Goal: Browse casually: Explore the website without a specific task or goal

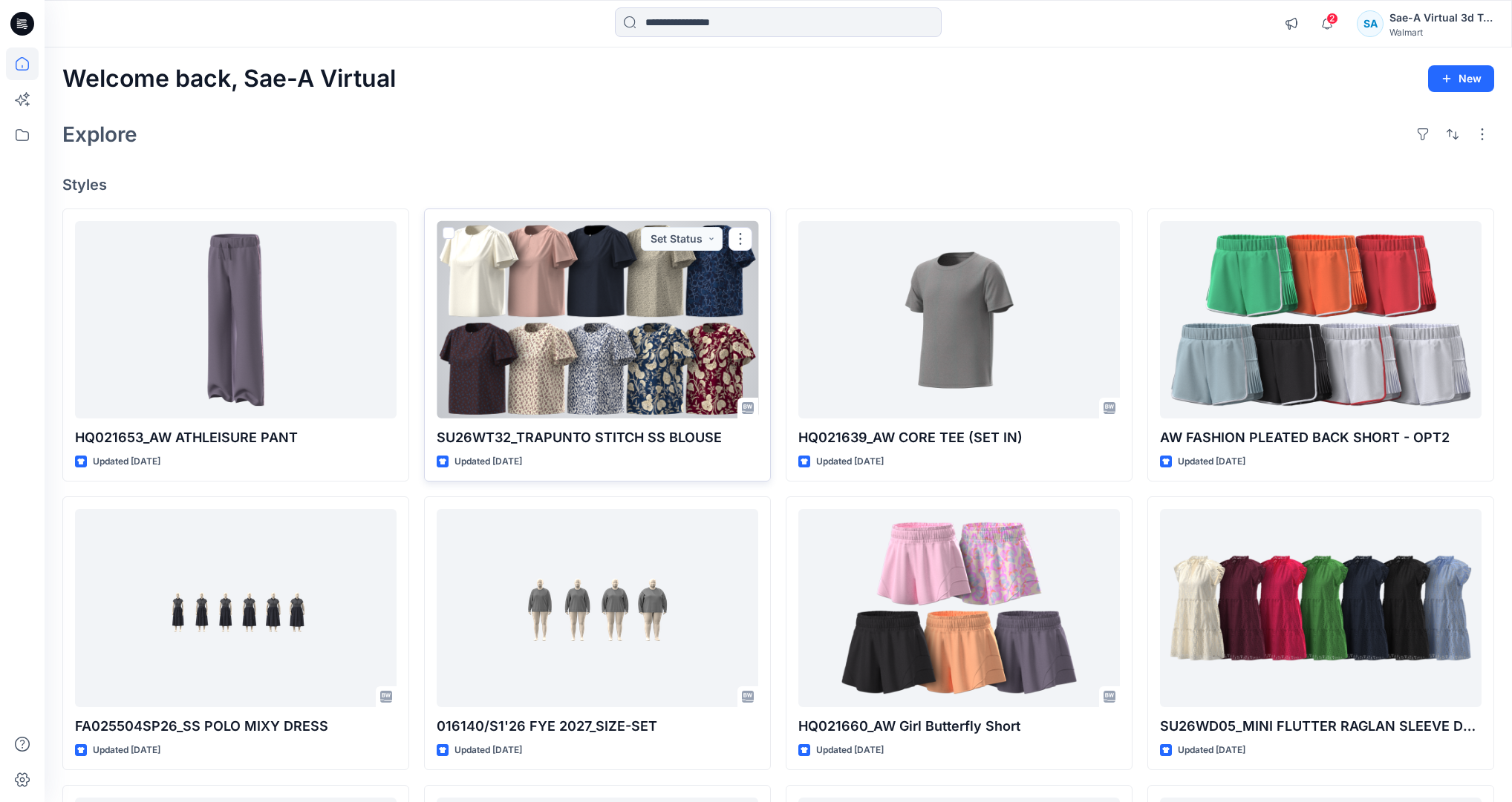
click at [522, 293] on div at bounding box center [597, 320] width 322 height 198
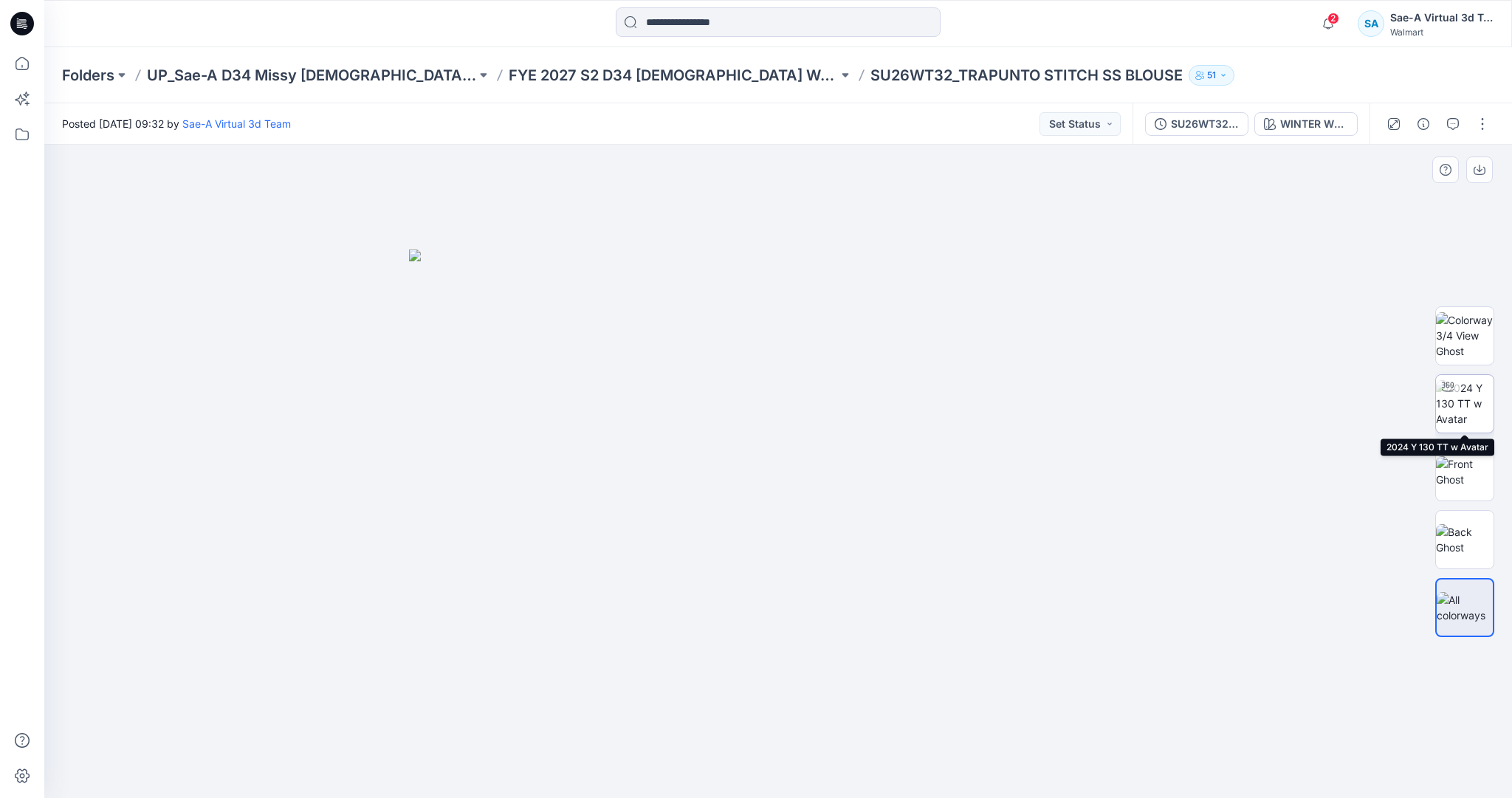
click at [1457, 399] on img at bounding box center [1464, 404] width 57 height 47
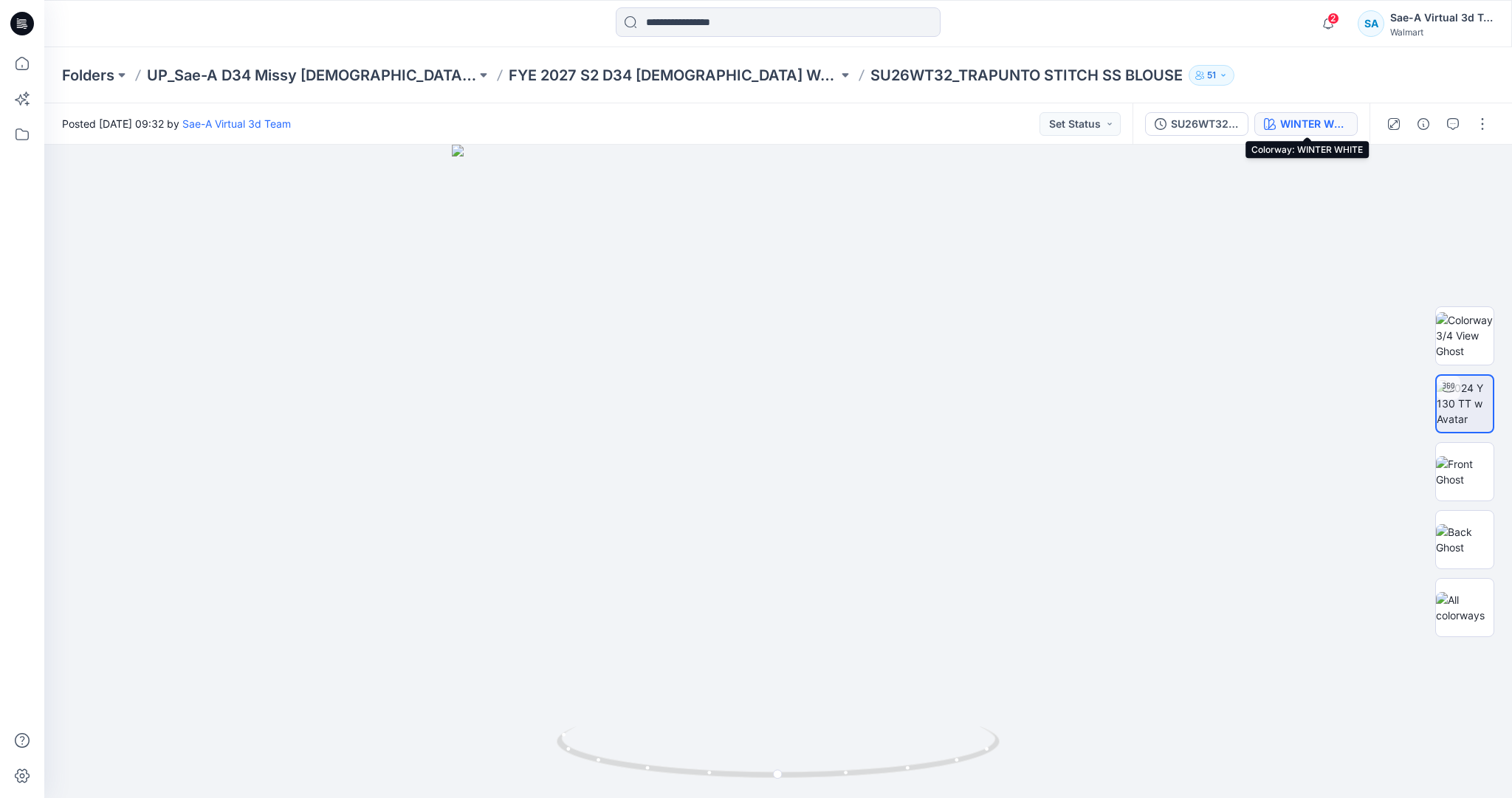
click at [1285, 130] on div "WINTER WHITE" at bounding box center [1314, 124] width 68 height 17
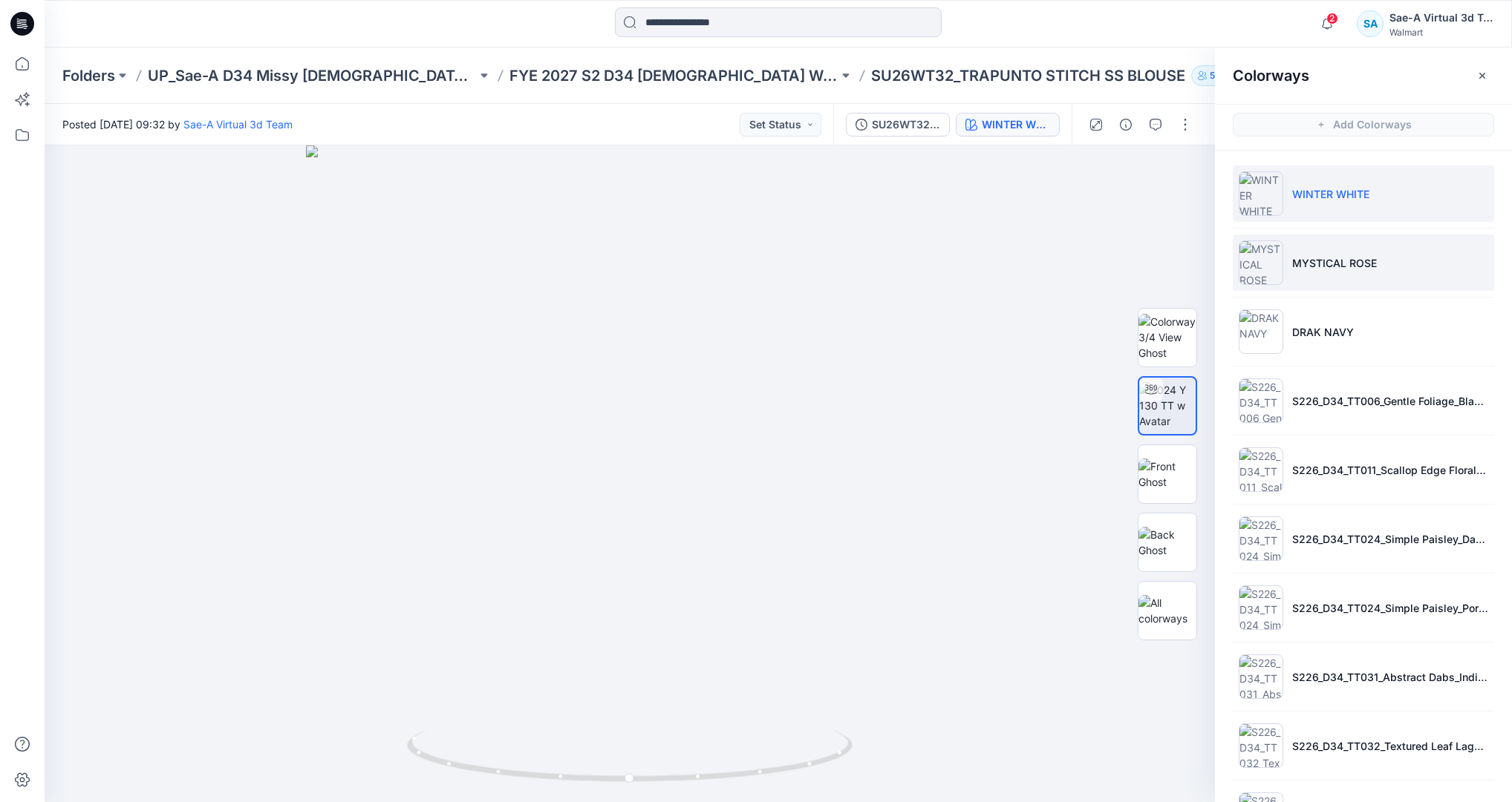
click at [1297, 245] on li "MYSTICAL ROSE" at bounding box center [1362, 263] width 261 height 57
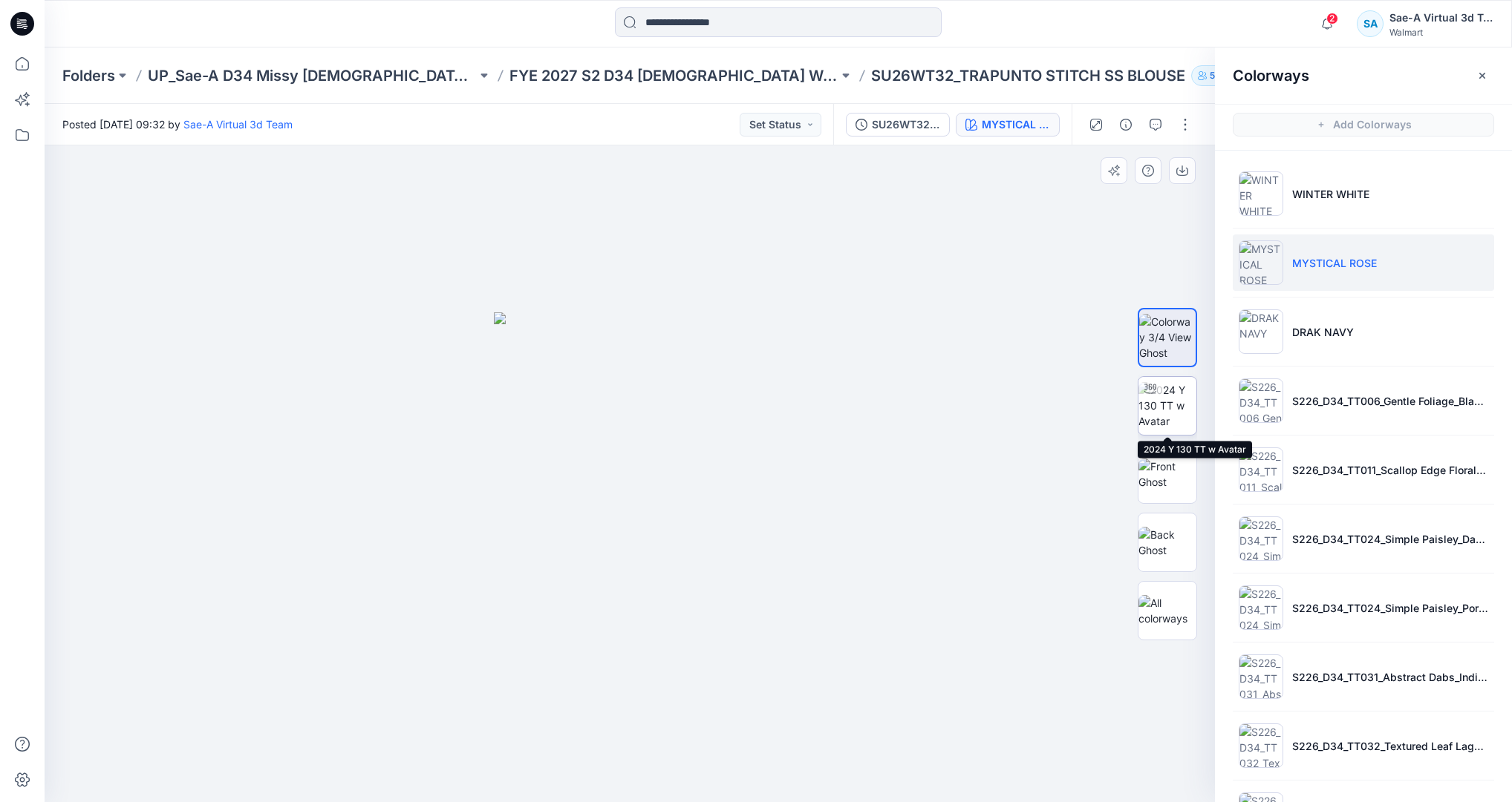
click at [1185, 411] on img at bounding box center [1167, 406] width 58 height 47
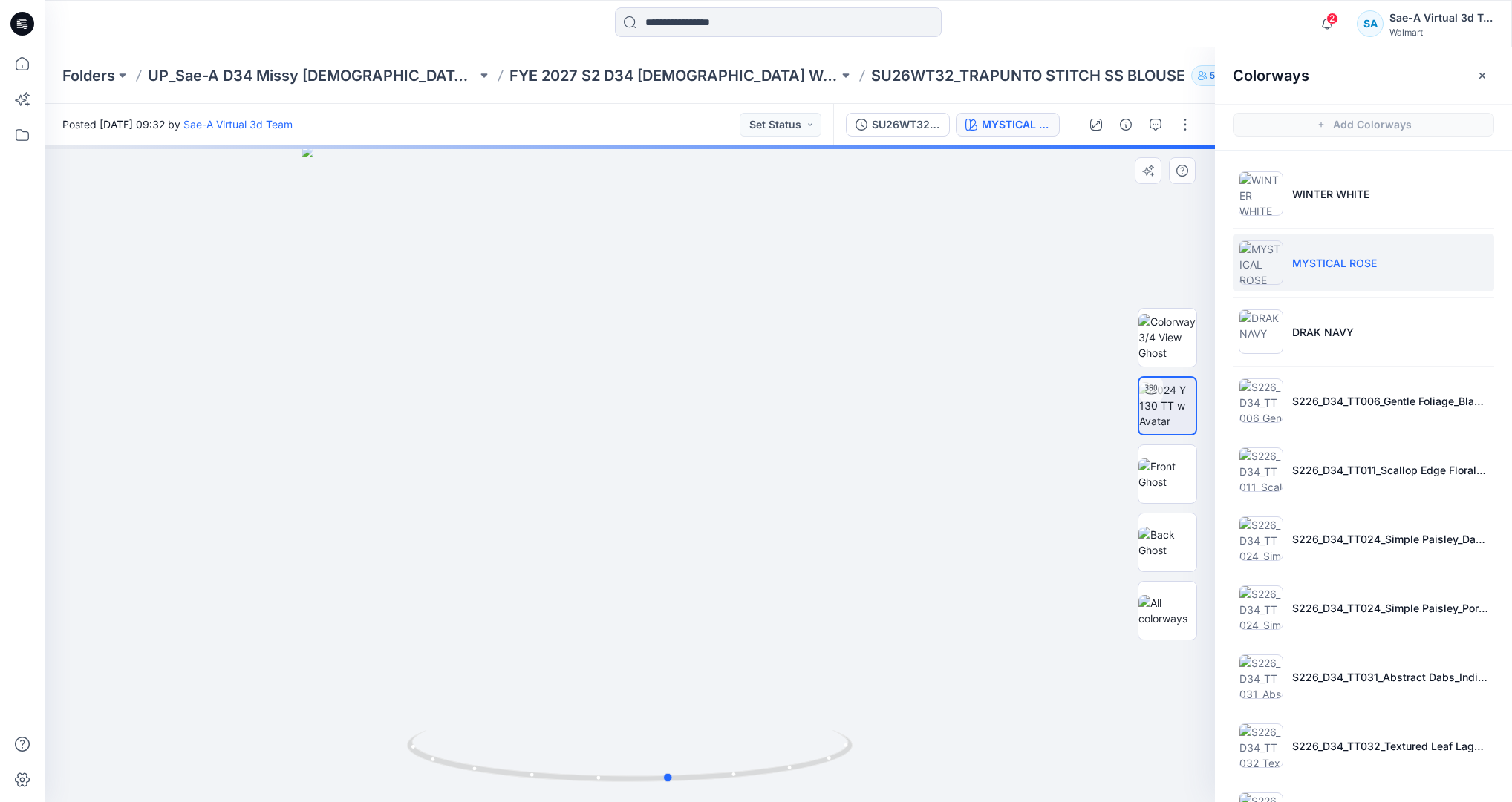
drag, startPoint x: 815, startPoint y: 768, endPoint x: 410, endPoint y: 728, distance: 407.0
click at [410, 728] on div at bounding box center [630, 473] width 1170 height 656
click at [1167, 478] on img at bounding box center [1167, 474] width 58 height 31
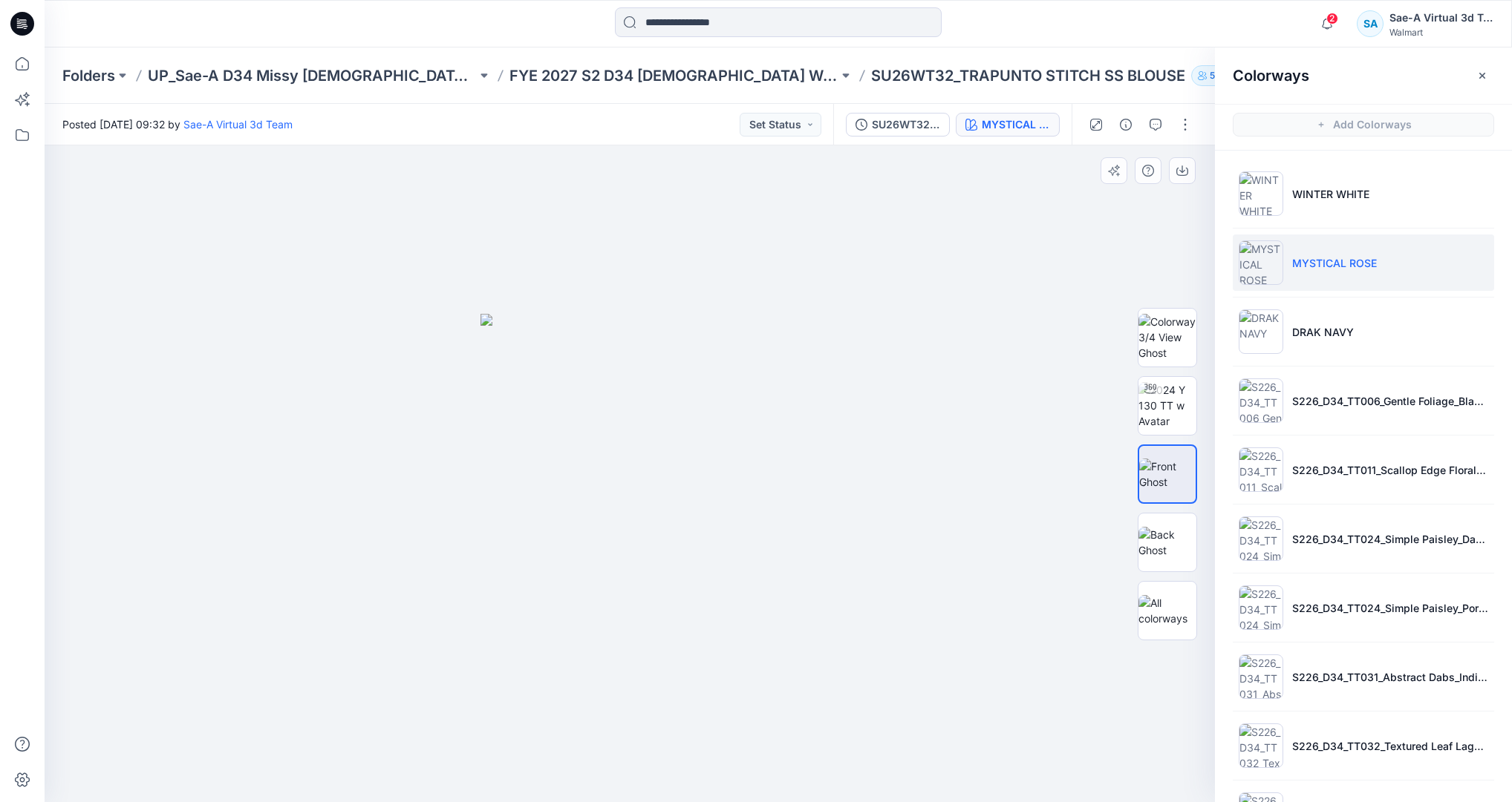
click at [1165, 508] on div at bounding box center [1167, 473] width 60 height 371
click at [1161, 411] on img at bounding box center [1167, 406] width 58 height 47
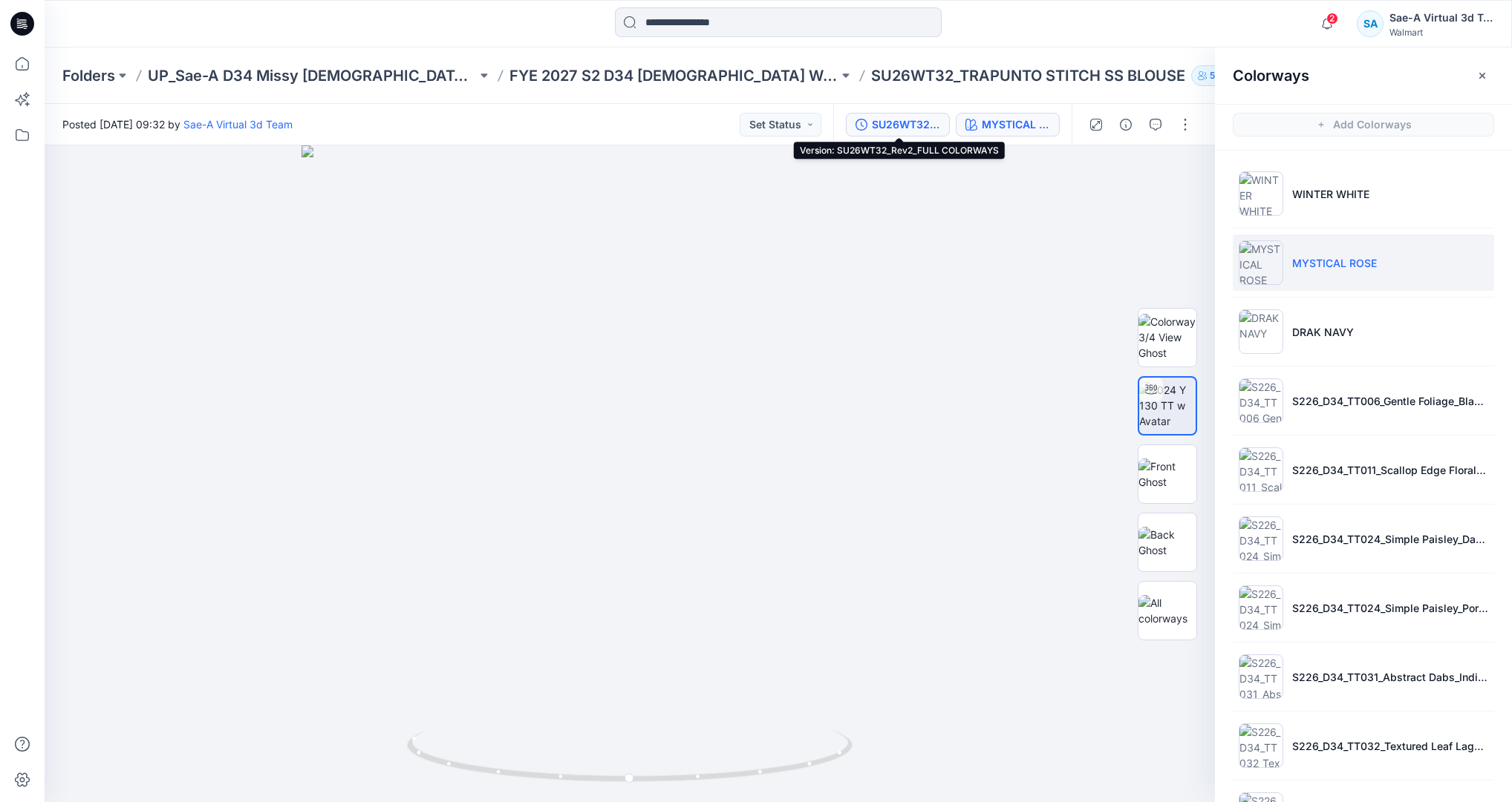
click at [896, 130] on div "SU26WT32_Rev2_FULL COLORWAYS" at bounding box center [906, 124] width 69 height 17
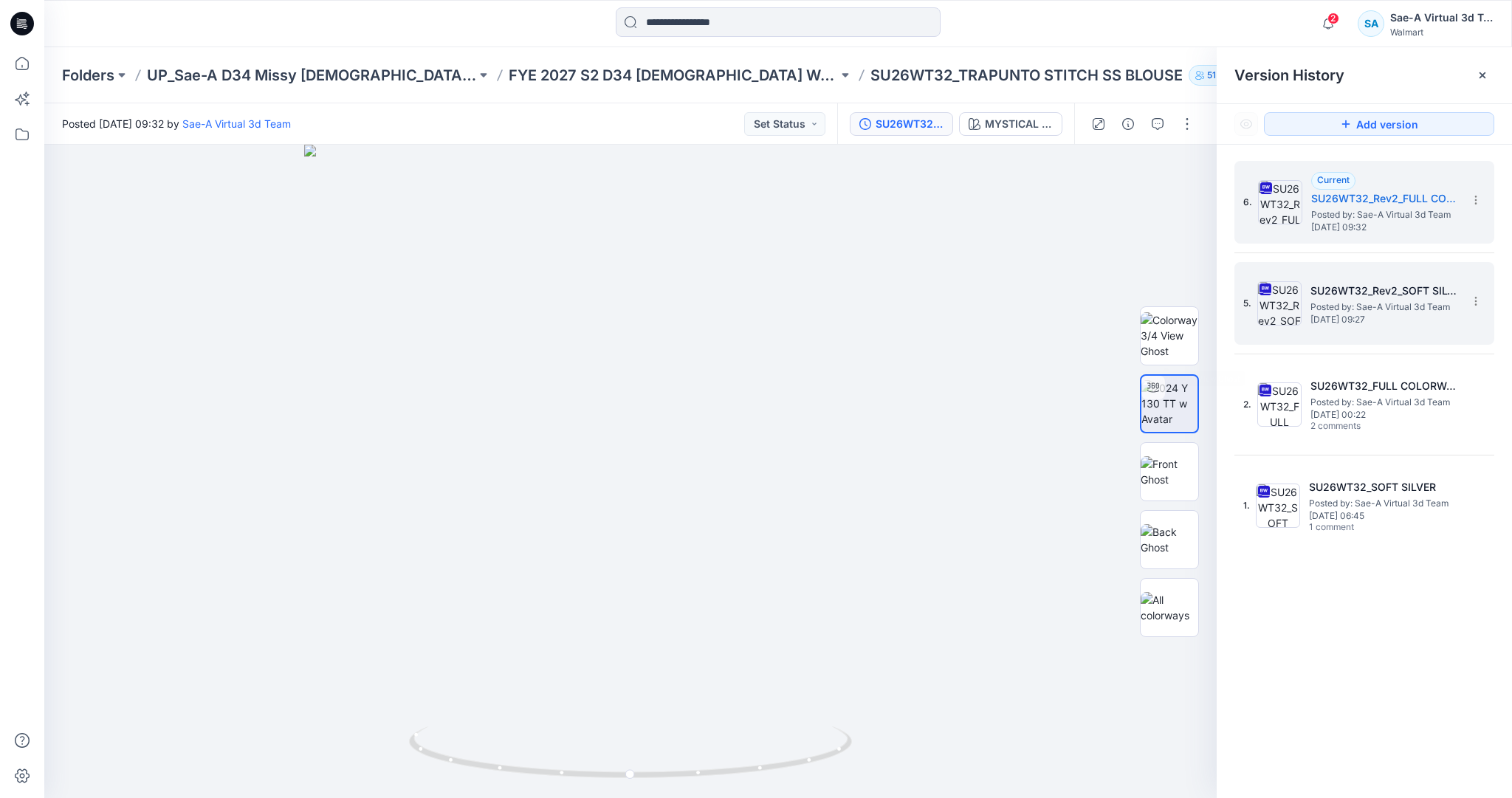
click at [1269, 289] on icon at bounding box center [1265, 289] width 12 height 12
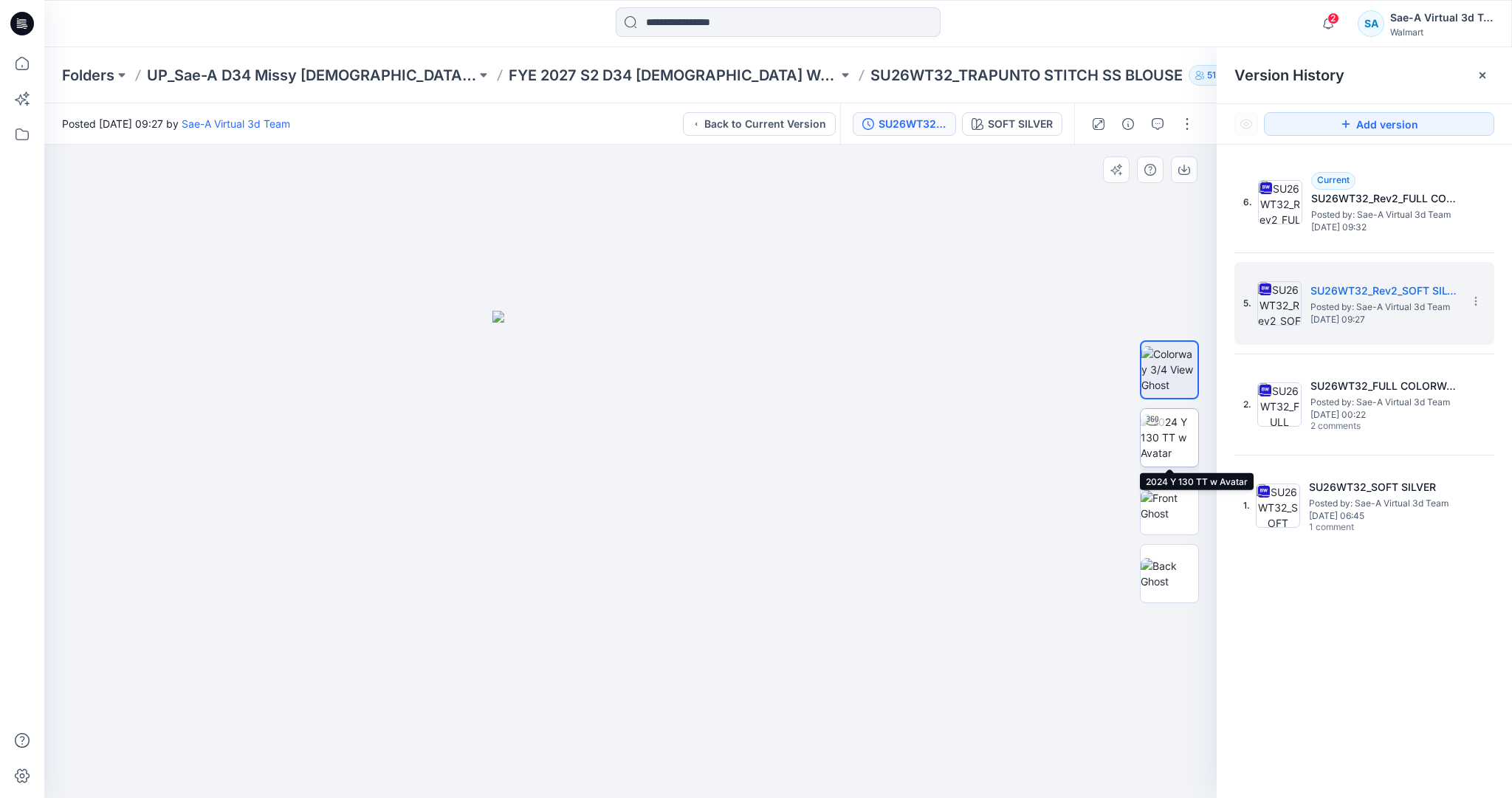
click at [1172, 452] on img at bounding box center [1169, 438] width 57 height 47
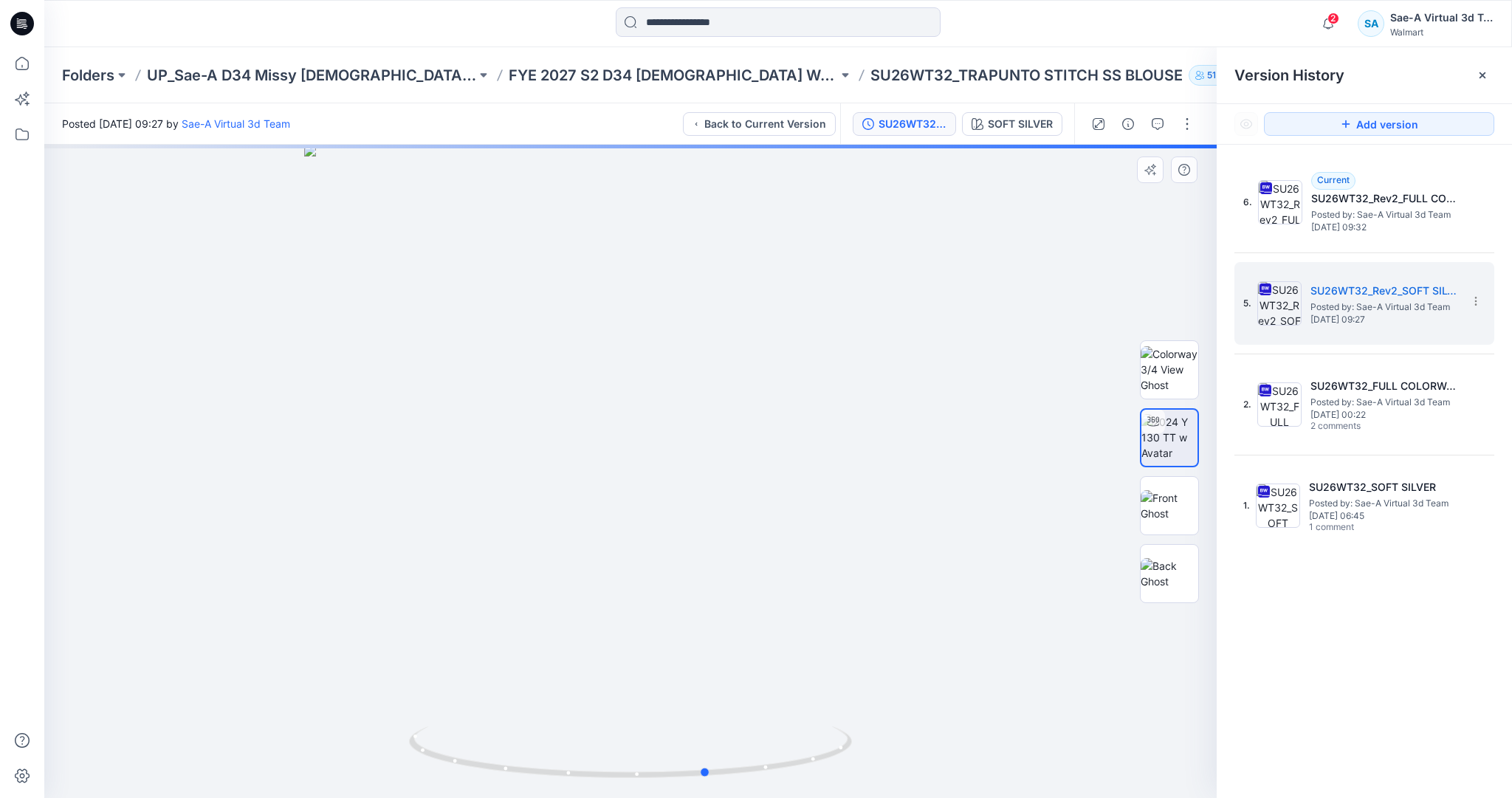
drag, startPoint x: 825, startPoint y: 735, endPoint x: 976, endPoint y: 711, distance: 152.9
click at [904, 742] on div at bounding box center [630, 471] width 1172 height 653
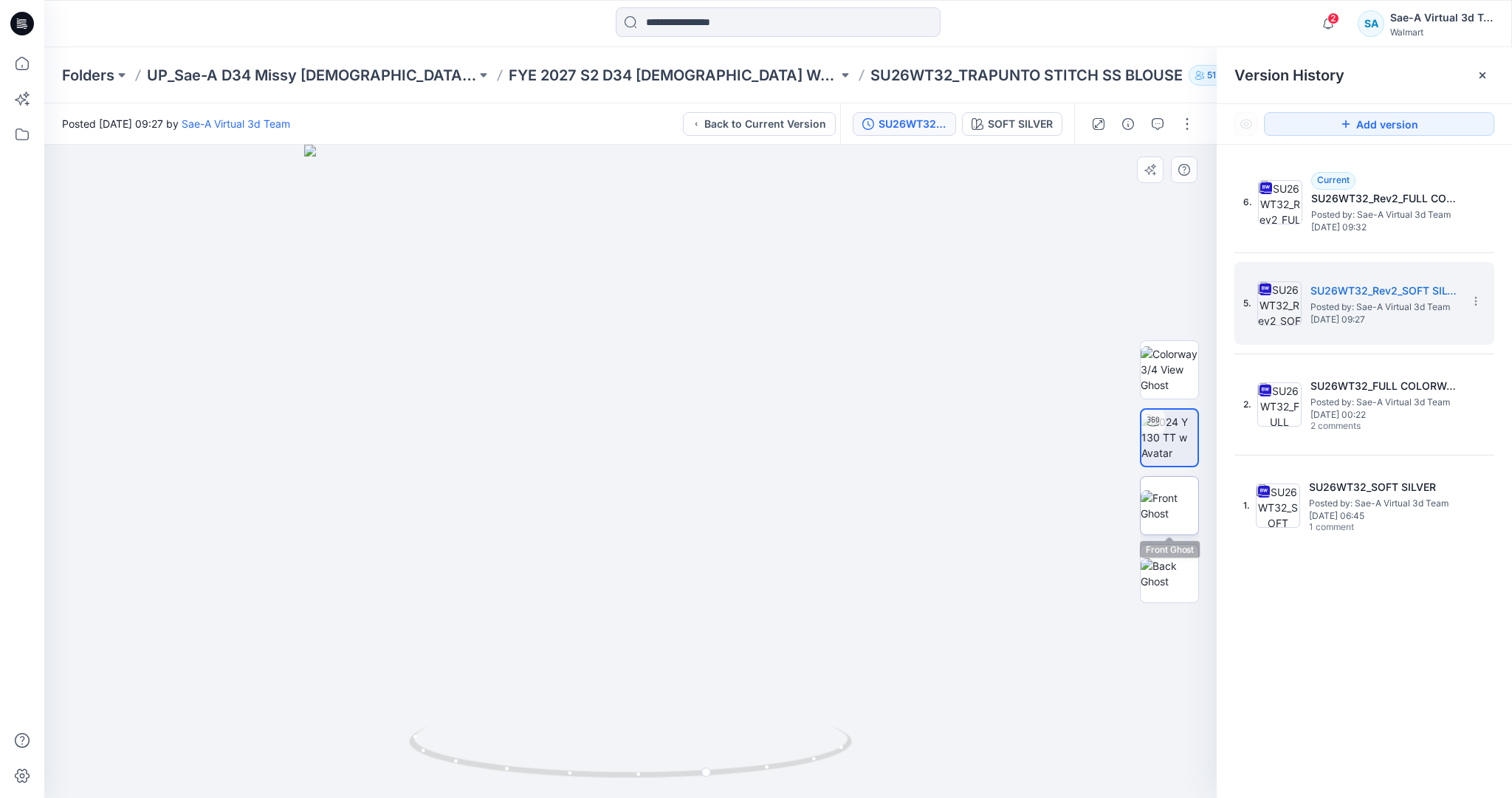
click at [1176, 501] on img at bounding box center [1169, 506] width 57 height 31
click at [23, 60] on icon at bounding box center [21, 63] width 32 height 32
